Goal: Task Accomplishment & Management: Use online tool/utility

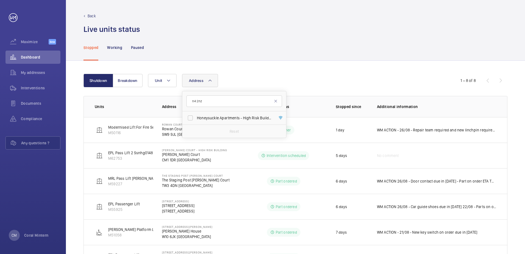
click at [189, 100] on input "n4 2nz" at bounding box center [234, 101] width 96 height 12
type input "phoenix"
click at [222, 117] on span "Phoenix Court Bin Lift - [STREET_ADDRESS]" at bounding box center [234, 117] width 75 height 5
click at [196, 117] on input "Phoenix Court Bin Lift - [STREET_ADDRESS]" at bounding box center [190, 117] width 11 height 11
checkbox input "true"
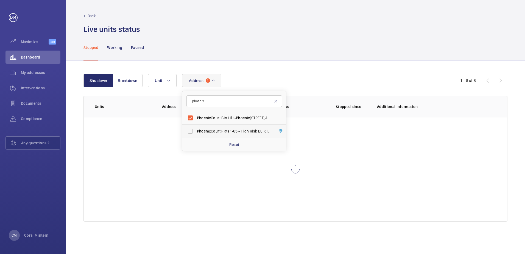
click at [225, 127] on label "[GEOGRAPHIC_DATA] Flats [STREET_ADDRESS]" at bounding box center [230, 130] width 96 height 13
click at [196, 127] on input "[GEOGRAPHIC_DATA] Flats [STREET_ADDRESS]" at bounding box center [190, 130] width 11 height 11
click at [230, 130] on span "[GEOGRAPHIC_DATA] Flats [STREET_ADDRESS]" at bounding box center [234, 130] width 75 height 5
click at [196, 130] on input "[GEOGRAPHIC_DATA] Flats [STREET_ADDRESS]" at bounding box center [190, 130] width 11 height 11
checkbox input "false"
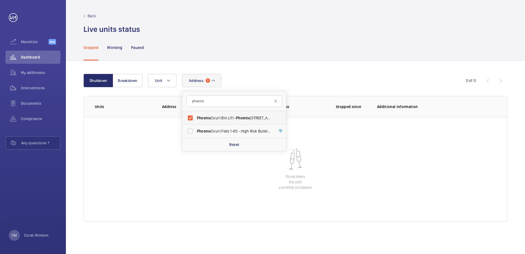
click at [227, 113] on label "Phoenix Court Bin Lift - [STREET_ADDRESS]" at bounding box center [230, 117] width 96 height 13
click at [196, 113] on input "Phoenix Court Bin Lift - [STREET_ADDRESS]" at bounding box center [190, 117] width 11 height 11
checkbox input "false"
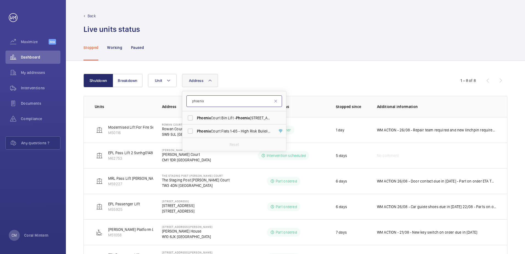
click at [230, 99] on input "phoenix" at bounding box center [234, 101] width 96 height 12
type input "printworks"
click at [230, 118] on span "116 Printworks Apartments Flats 1-65 - High Risk Building - 116 Printworks Apar…" at bounding box center [234, 117] width 75 height 5
click at [196, 118] on input "116 Printworks Apartments Flats 1-65 - High Risk Building - 116 Printworks Apar…" at bounding box center [190, 117] width 11 height 11
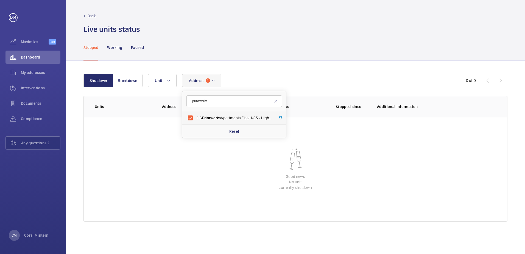
click at [220, 121] on label "116 Printworks Apartments Flats 1-65 - High Risk Building - 116 Printworks Apar…" at bounding box center [230, 117] width 96 height 13
click at [196, 121] on input "116 Printworks Apartments Flats 1-65 - High Risk Building - 116 Printworks Apar…" at bounding box center [190, 117] width 11 height 11
checkbox input "false"
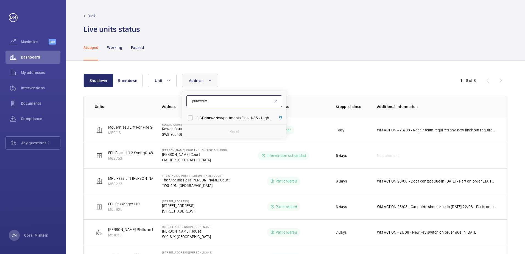
drag, startPoint x: 221, startPoint y: 100, endPoint x: 193, endPoint y: 96, distance: 28.3
click at [193, 96] on input "printworks" at bounding box center [234, 101] width 96 height 12
type input "p"
type input "muscovy"
